Goal: Task Accomplishment & Management: Use online tool/utility

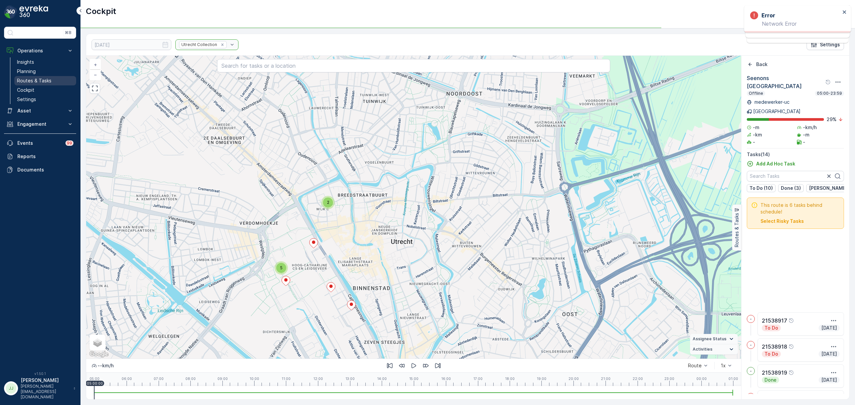
scroll to position [143, 0]
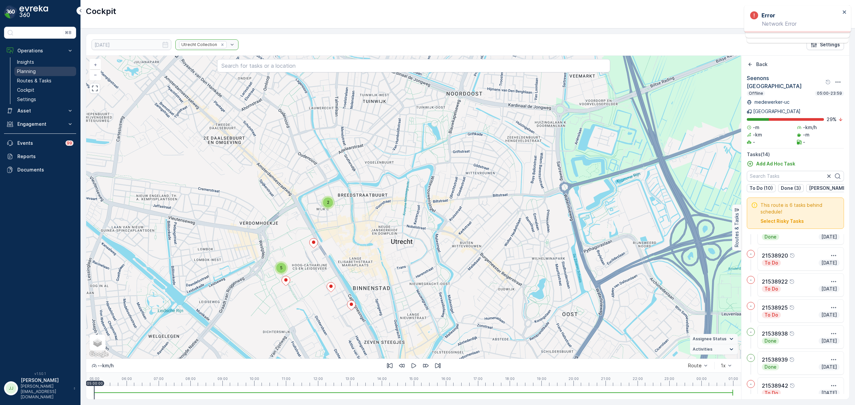
click at [25, 68] on link "Planning" at bounding box center [45, 71] width 62 height 9
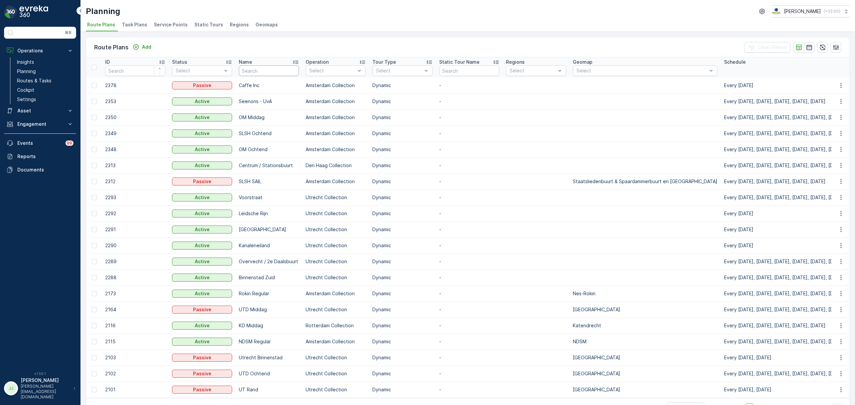
click at [264, 72] on input "text" at bounding box center [269, 70] width 60 height 11
type input "USP"
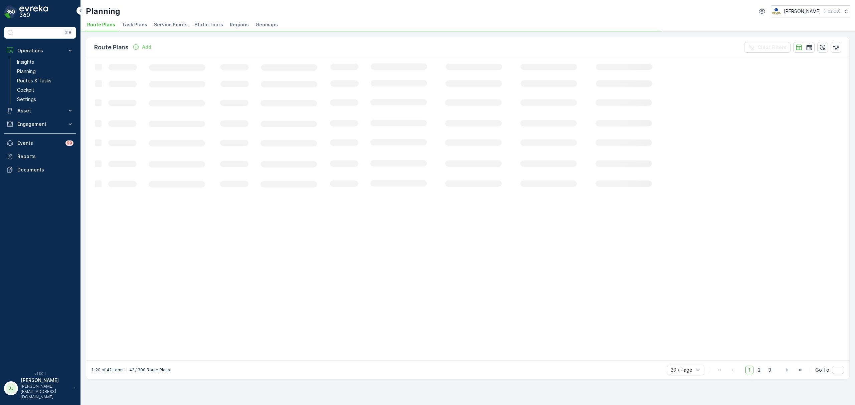
click at [128, 24] on span "Task Plans" at bounding box center [134, 24] width 25 height 7
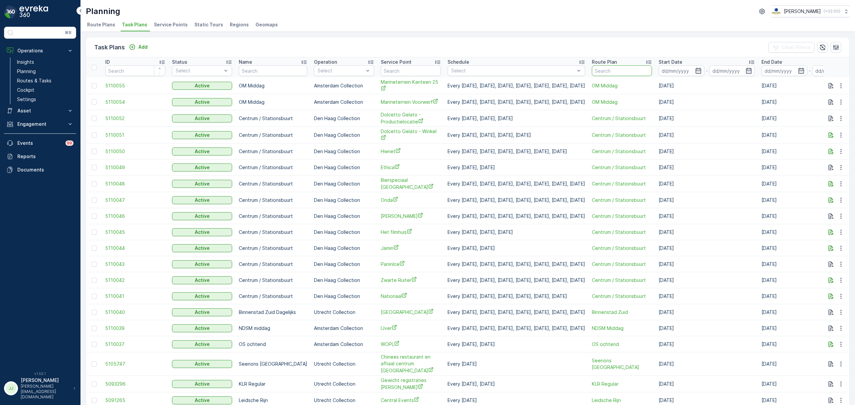
click at [621, 70] on input "text" at bounding box center [622, 70] width 60 height 11
type input "USP"
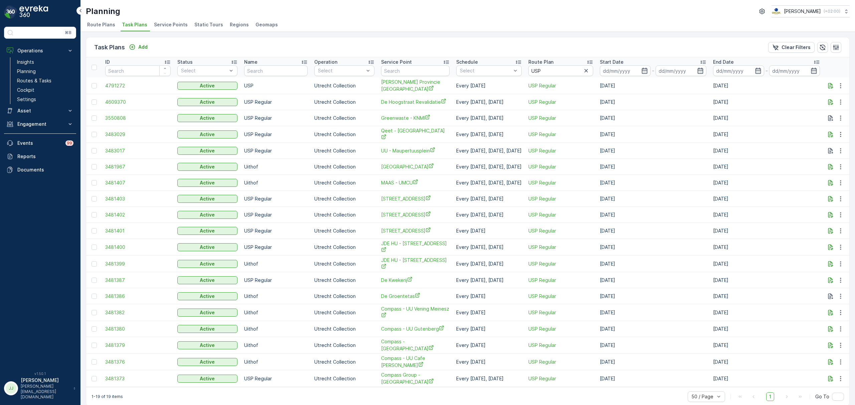
scroll to position [7, 0]
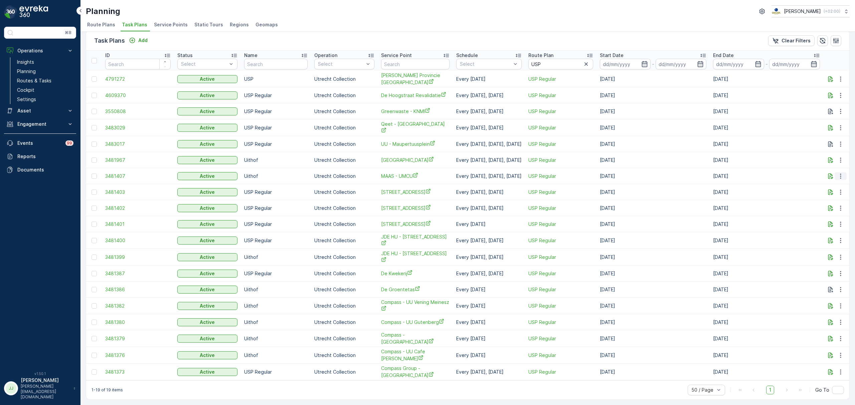
click at [839, 174] on icon "button" at bounding box center [840, 176] width 7 height 7
click at [829, 192] on span "Edit Task Plan" at bounding box center [829, 194] width 31 height 7
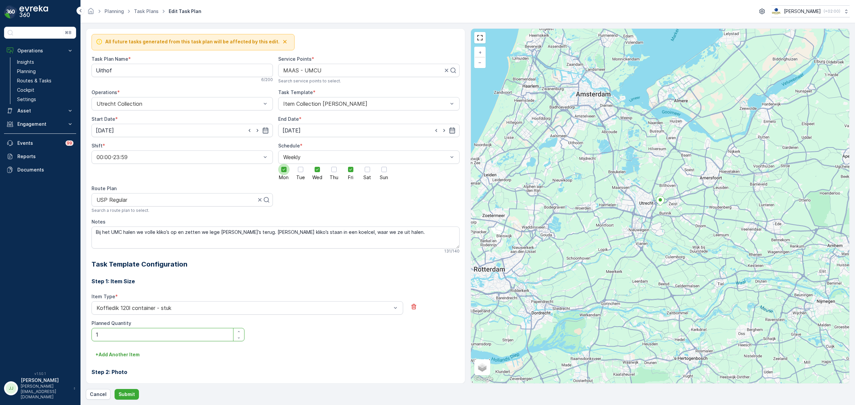
click at [282, 172] on icon at bounding box center [284, 169] width 5 height 5
click at [284, 164] on input "Mon" at bounding box center [284, 164] width 0 height 0
click at [134, 398] on p "Submit" at bounding box center [127, 394] width 16 height 7
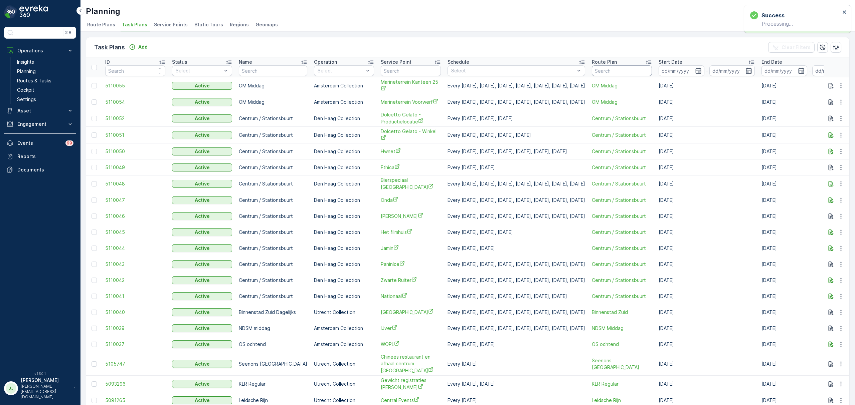
click at [652, 71] on input "text" at bounding box center [622, 70] width 60 height 11
type input "USP"
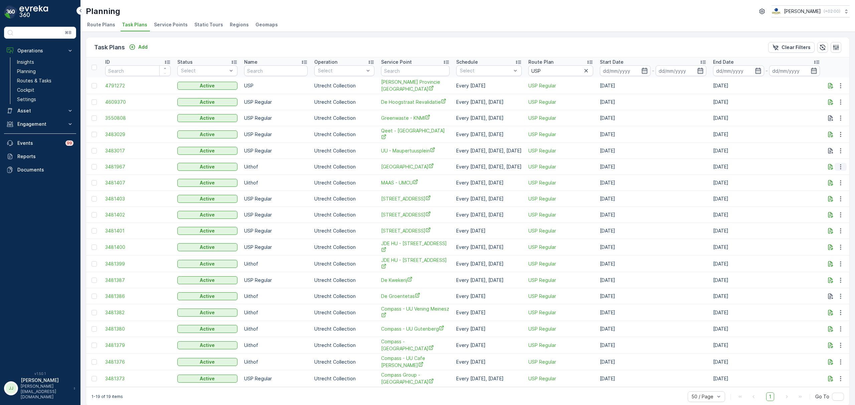
click at [840, 166] on icon "button" at bounding box center [840, 167] width 7 height 7
click at [838, 183] on span "Edit Task Plan" at bounding box center [829, 185] width 31 height 7
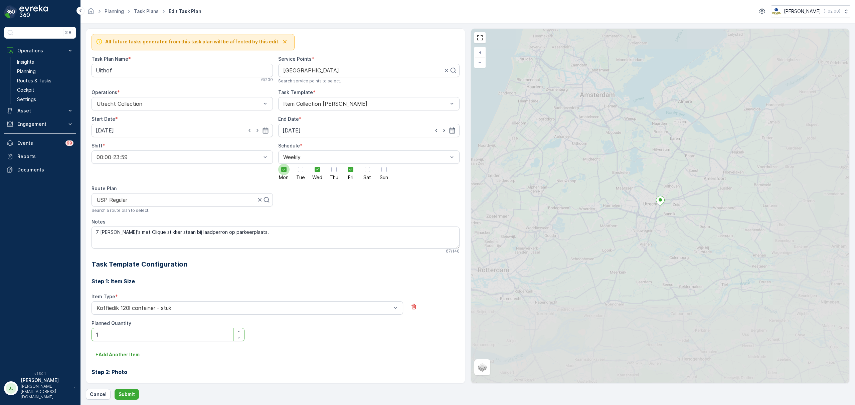
click at [282, 170] on icon at bounding box center [284, 169] width 5 height 5
click at [284, 164] on input "Mon" at bounding box center [284, 164] width 0 height 0
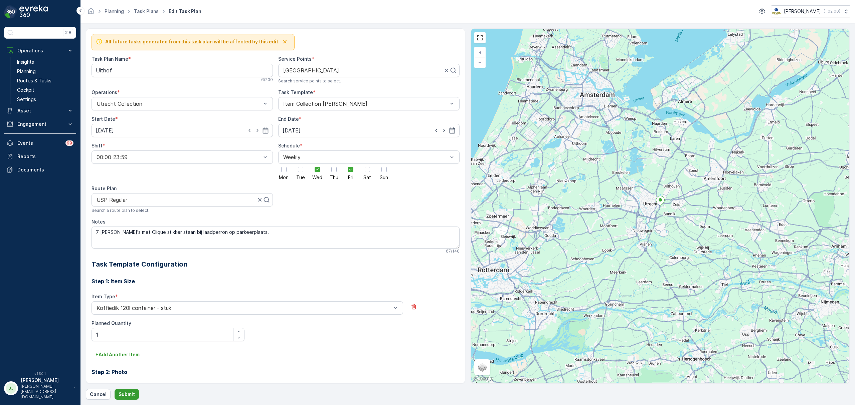
click at [127, 395] on p "Submit" at bounding box center [127, 394] width 16 height 7
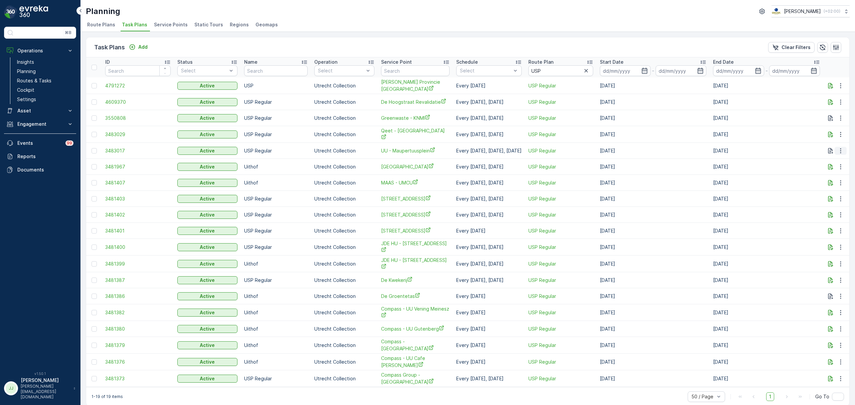
click at [840, 152] on icon "button" at bounding box center [840, 151] width 7 height 7
click at [830, 169] on span "Edit Task Plan" at bounding box center [829, 169] width 31 height 7
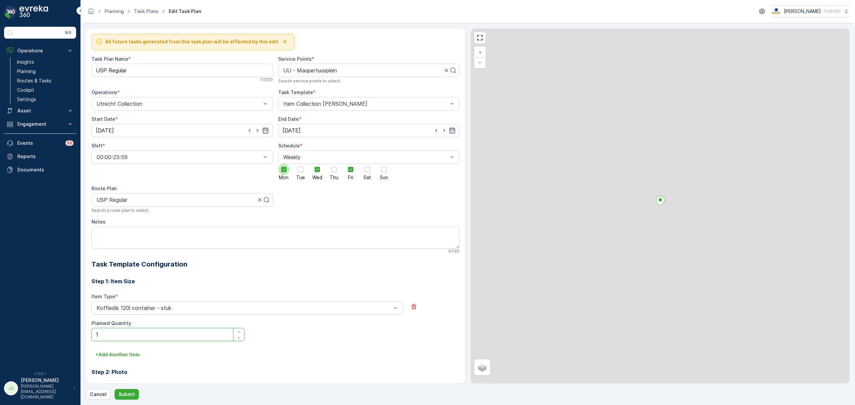
click at [283, 171] on icon at bounding box center [284, 170] width 3 height 2
click at [284, 164] on input "Mon" at bounding box center [284, 164] width 0 height 0
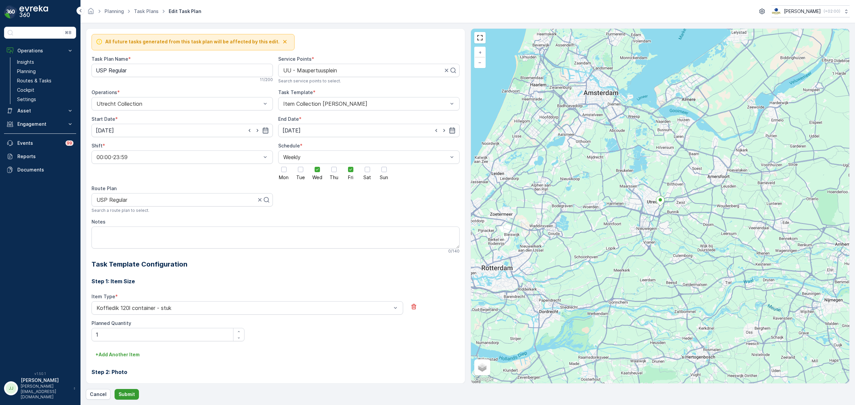
click at [127, 391] on p "Submit" at bounding box center [127, 394] width 16 height 7
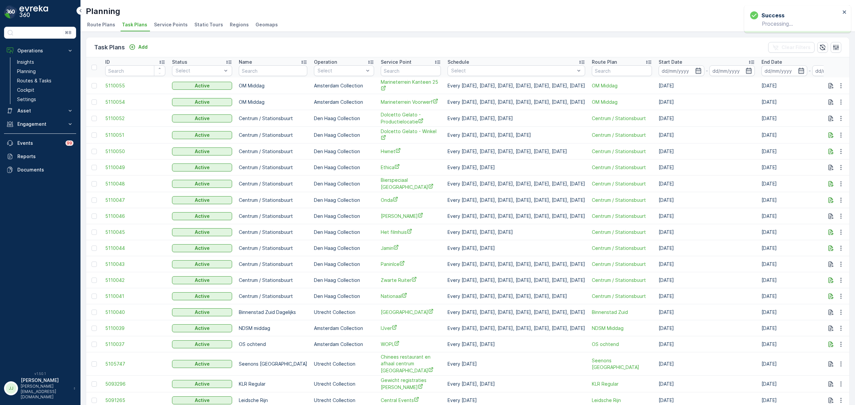
click at [91, 23] on span "Route Plans" at bounding box center [101, 24] width 28 height 7
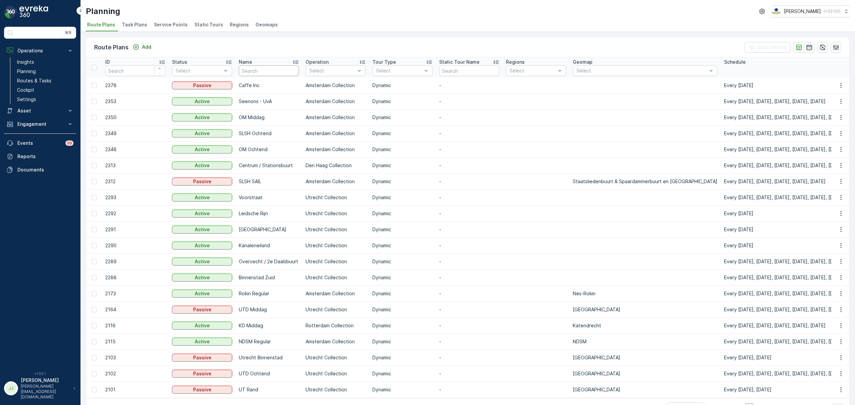
click at [258, 74] on input "text" at bounding box center [269, 70] width 60 height 11
type input "Usp"
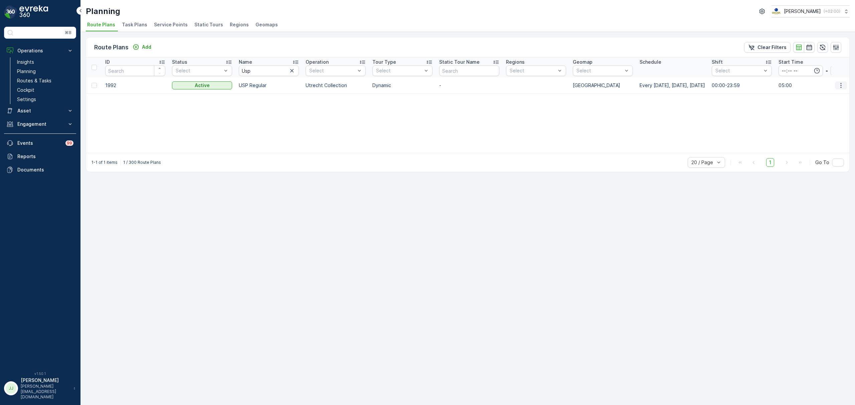
click at [840, 87] on icon "button" at bounding box center [841, 85] width 7 height 7
click at [825, 94] on span "Edit Route Plan" at bounding box center [835, 95] width 34 height 7
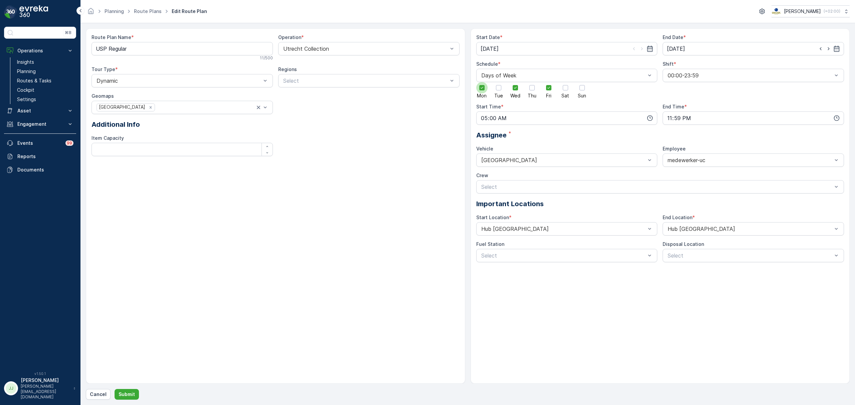
click at [483, 89] on icon at bounding box center [482, 87] width 5 height 5
click at [482, 82] on input "Mon" at bounding box center [482, 82] width 0 height 0
click at [677, 121] on input "23:59" at bounding box center [753, 118] width 181 height 13
click at [670, 168] on span "18" at bounding box center [669, 165] width 5 height 7
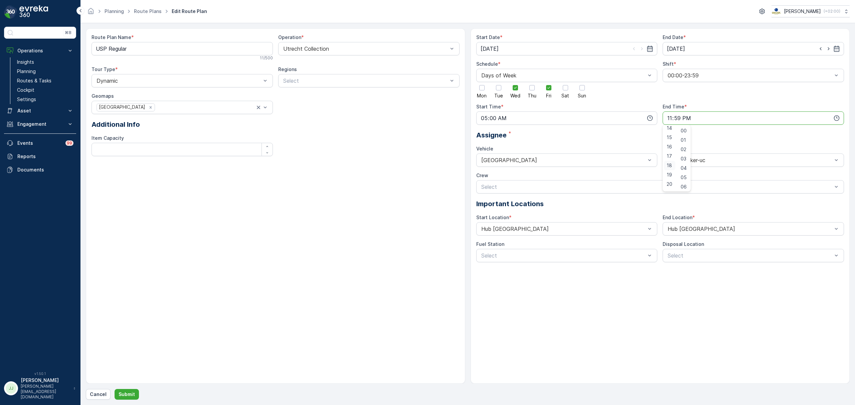
type input "18:59"
click at [122, 396] on p "Submit" at bounding box center [127, 394] width 16 height 7
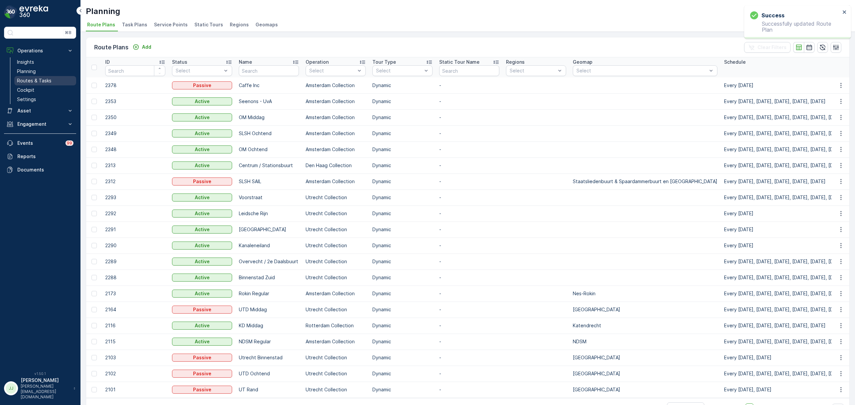
click at [27, 79] on p "Routes & Tasks" at bounding box center [34, 80] width 34 height 7
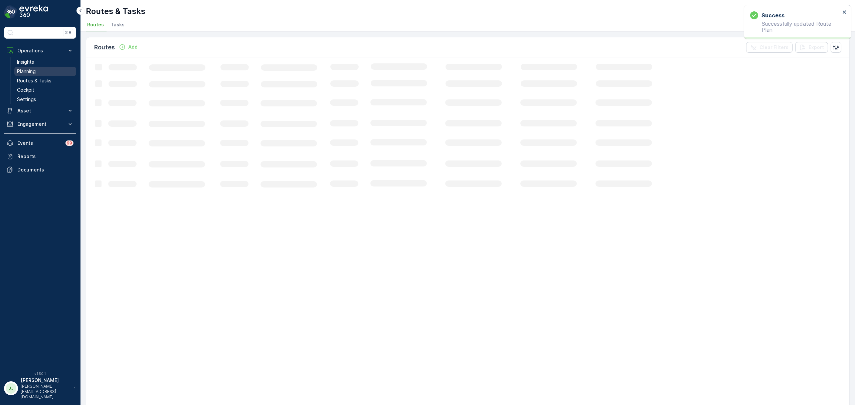
click at [31, 70] on p "Planning" at bounding box center [26, 71] width 19 height 7
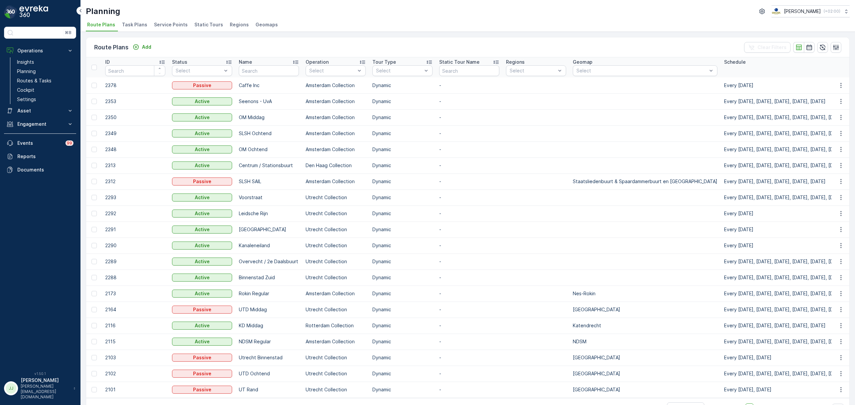
drag, startPoint x: 126, startPoint y: 23, endPoint x: 135, endPoint y: 30, distance: 11.0
click at [126, 23] on span "Task Plans" at bounding box center [134, 24] width 25 height 7
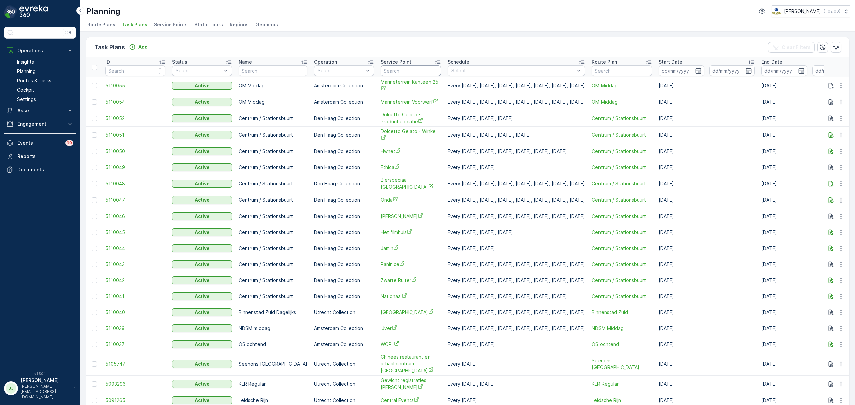
click at [413, 70] on input "text" at bounding box center [411, 70] width 60 height 11
type input "MAAS"
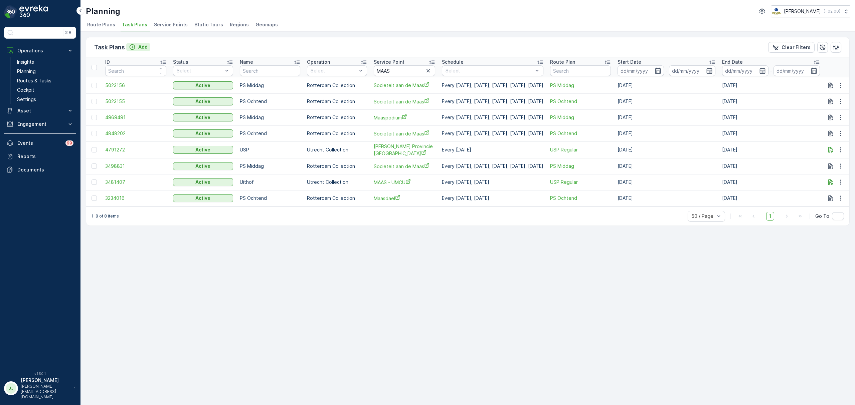
click at [131, 47] on icon "Add" at bounding box center [133, 47] width 6 height 6
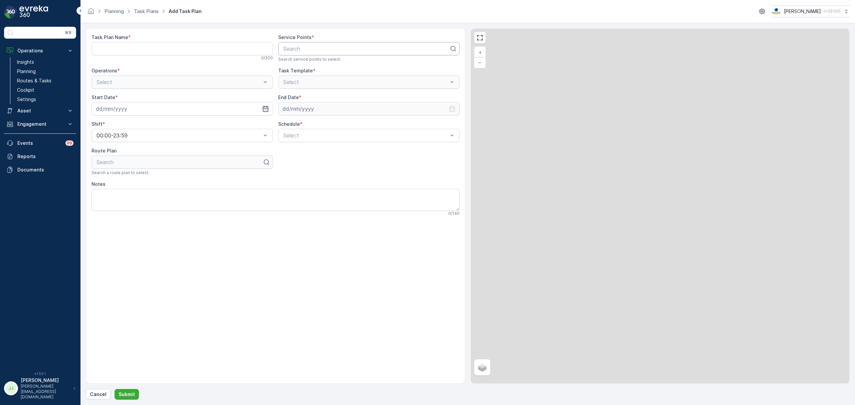
click at [321, 50] on div at bounding box center [366, 49] width 167 height 6
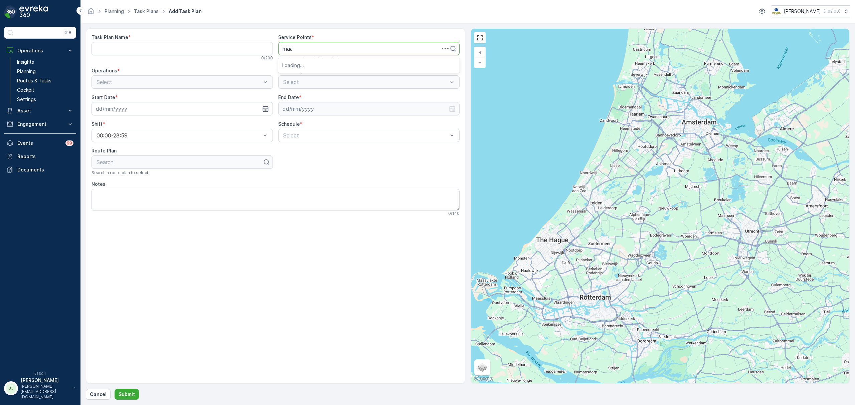
type input "maas"
